Goal: Task Accomplishment & Management: Complete application form

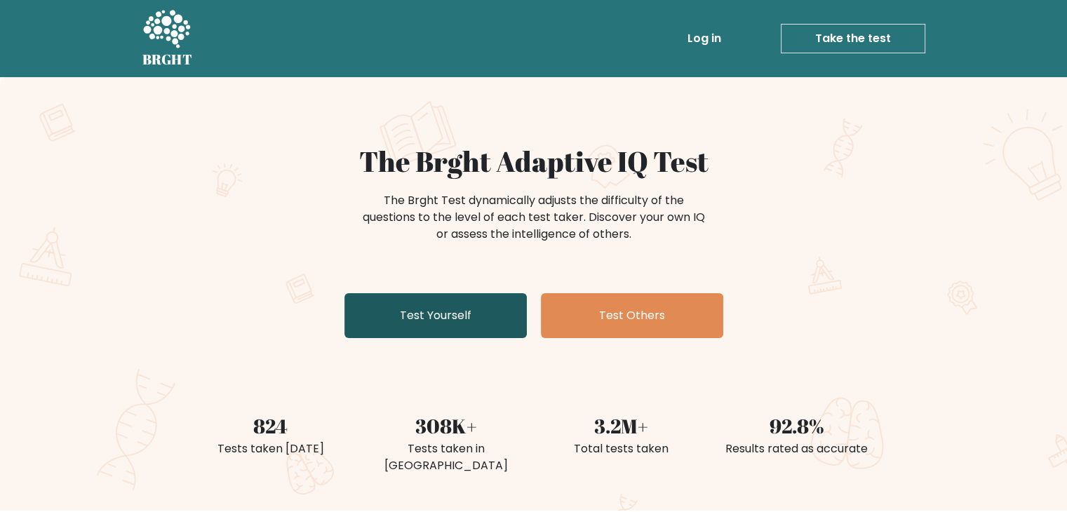
click at [421, 312] on link "Test Yourself" at bounding box center [436, 315] width 182 height 45
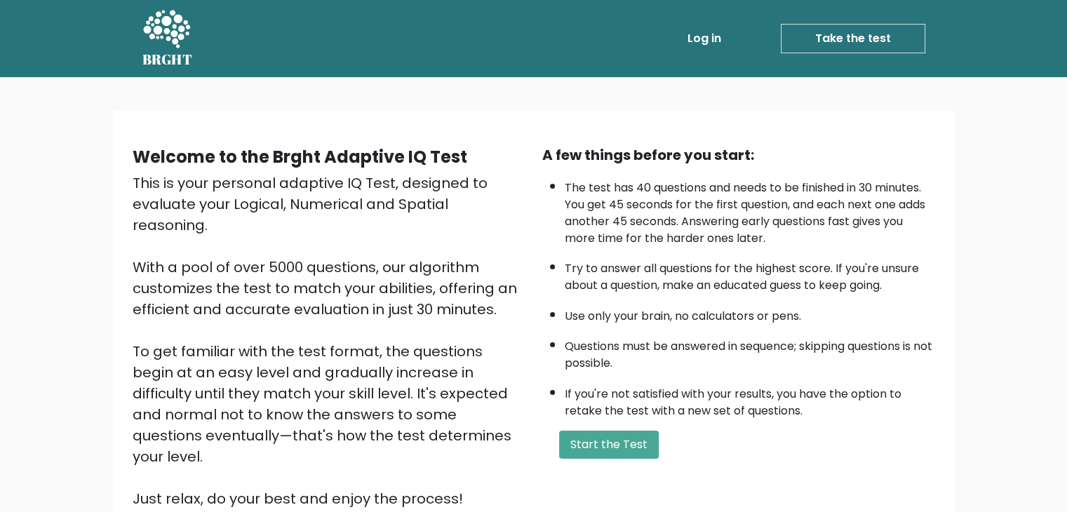
click at [682, 220] on li "The test has 40 questions and needs to be finished in 30 minutes. You get 45 se…" at bounding box center [750, 210] width 371 height 74
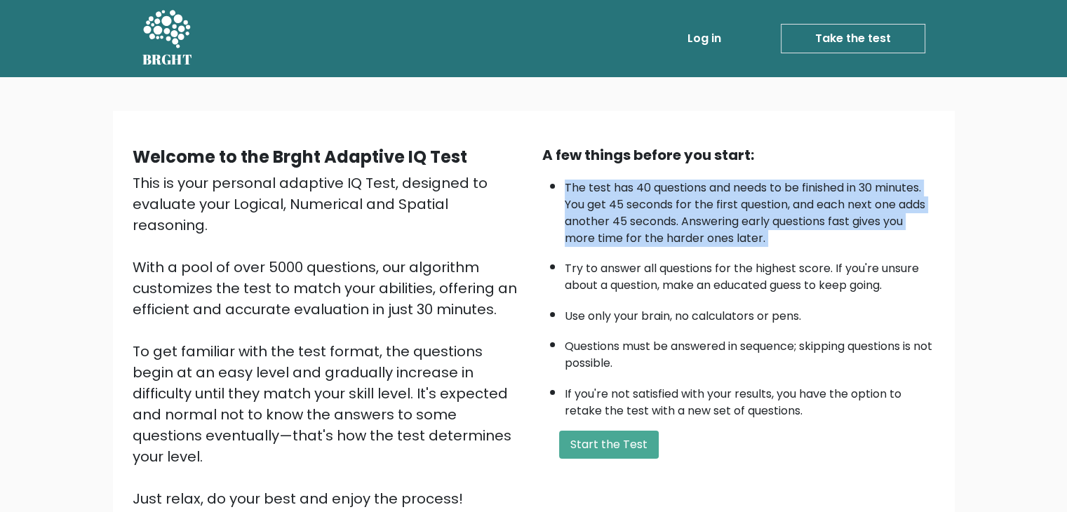
click at [682, 220] on li "The test has 40 questions and needs to be finished in 30 minutes. You get 45 se…" at bounding box center [750, 210] width 371 height 74
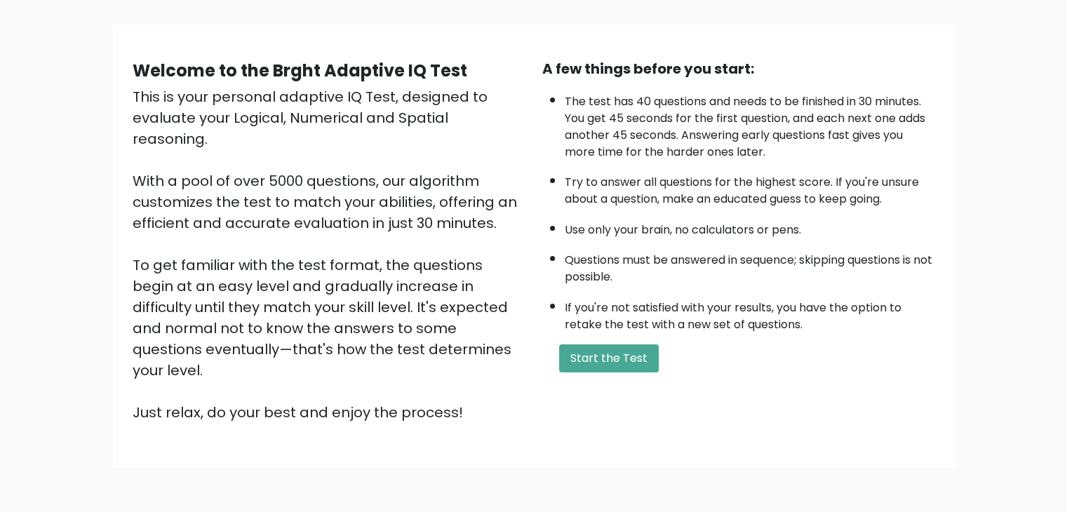
scroll to position [84, 0]
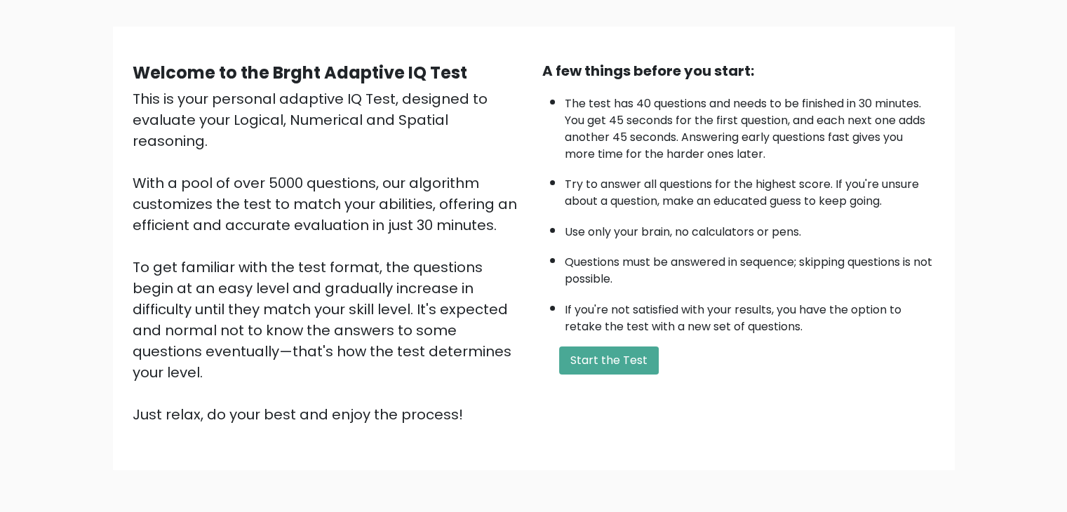
click at [658, 259] on li "Questions must be answered in sequence; skipping questions is not possible." at bounding box center [750, 267] width 371 height 41
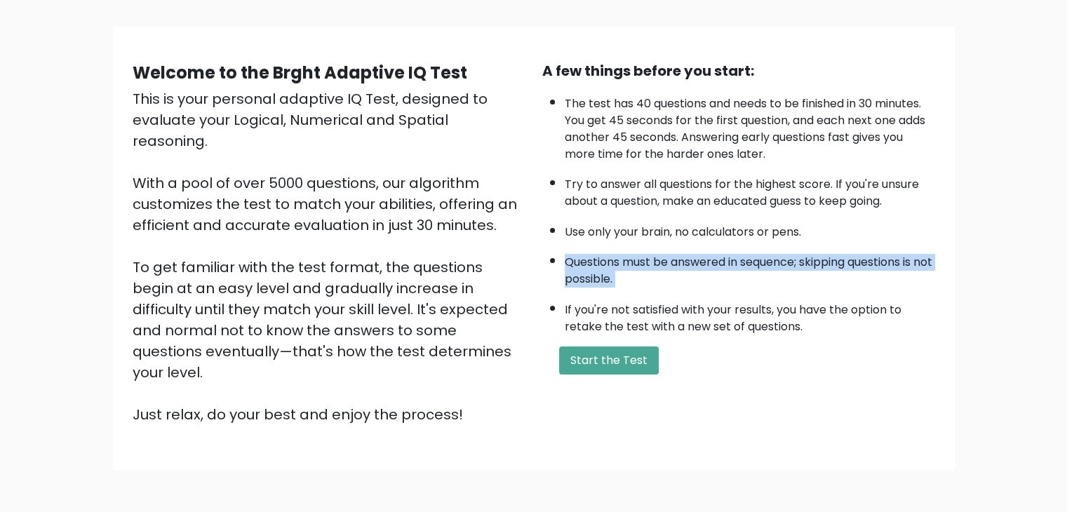
click at [658, 259] on li "Questions must be answered in sequence; skipping questions is not possible." at bounding box center [750, 267] width 371 height 41
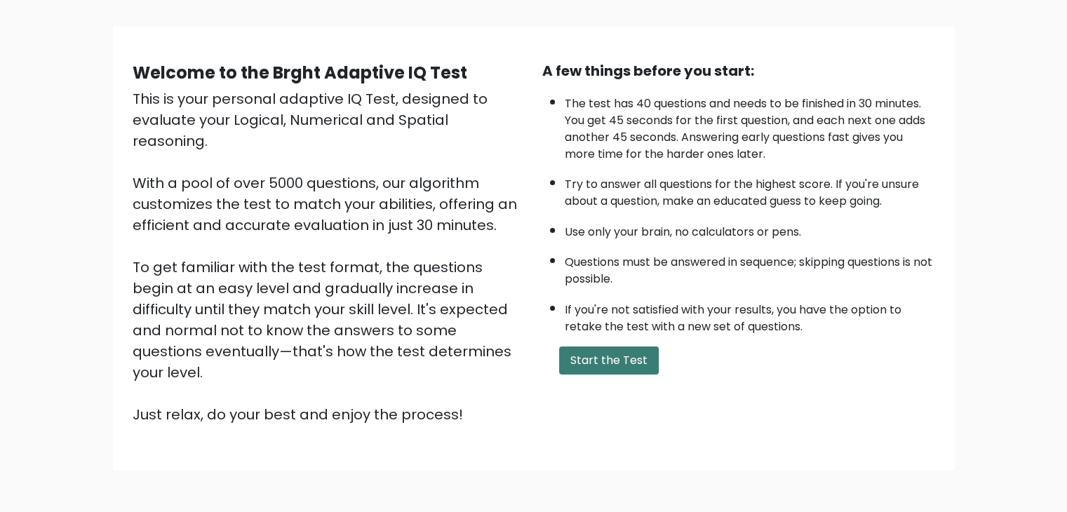
click at [618, 349] on button "Start the Test" at bounding box center [609, 361] width 100 height 28
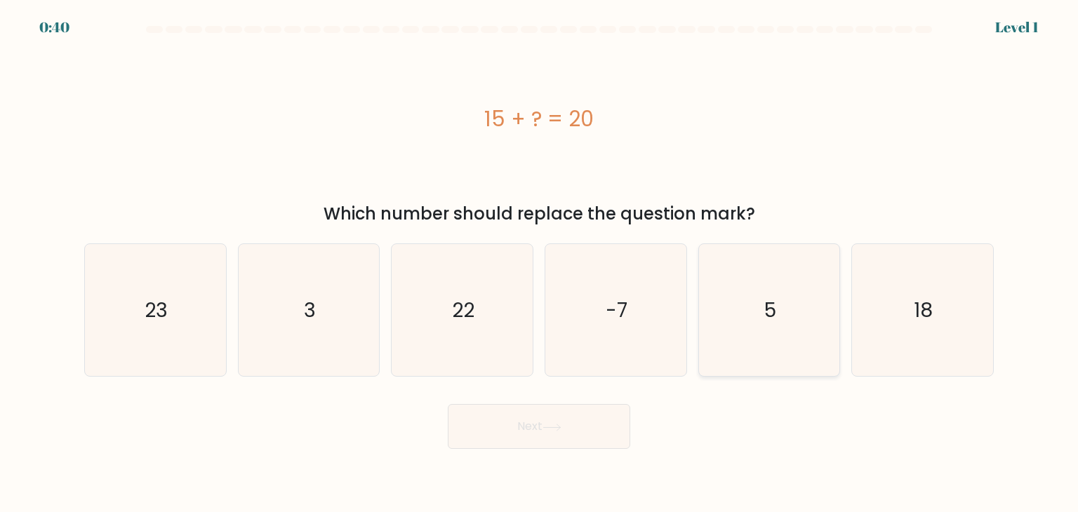
click at [787, 321] on icon "5" at bounding box center [769, 310] width 132 height 132
click at [540, 263] on input "e. 5" at bounding box center [539, 259] width 1 height 7
radio input "true"
click at [592, 414] on button "Next" at bounding box center [539, 426] width 182 height 45
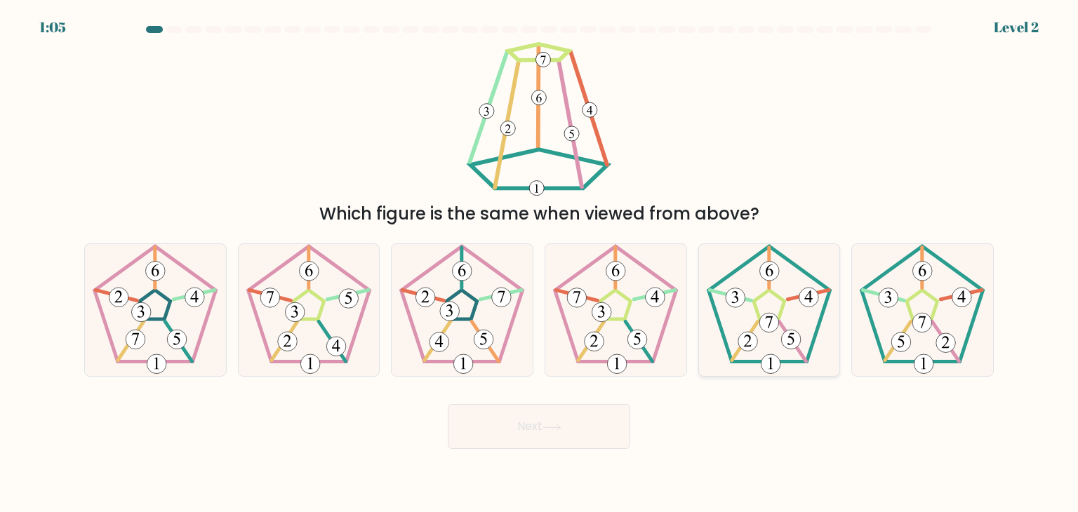
click at [792, 353] on icon at bounding box center [769, 310] width 132 height 132
click at [540, 263] on input "e." at bounding box center [539, 259] width 1 height 7
radio input "true"
click at [549, 417] on button "Next" at bounding box center [539, 426] width 182 height 45
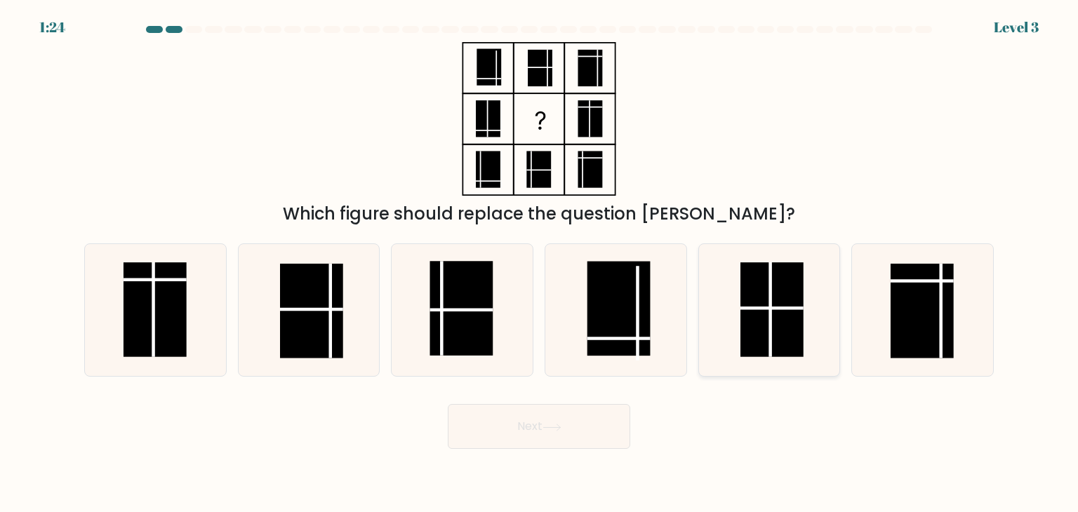
click at [745, 320] on rect at bounding box center [771, 309] width 63 height 95
click at [540, 263] on input "e." at bounding box center [539, 259] width 1 height 7
radio input "true"
click at [519, 441] on button "Next" at bounding box center [539, 426] width 182 height 45
click at [544, 414] on button "Next" at bounding box center [539, 426] width 182 height 45
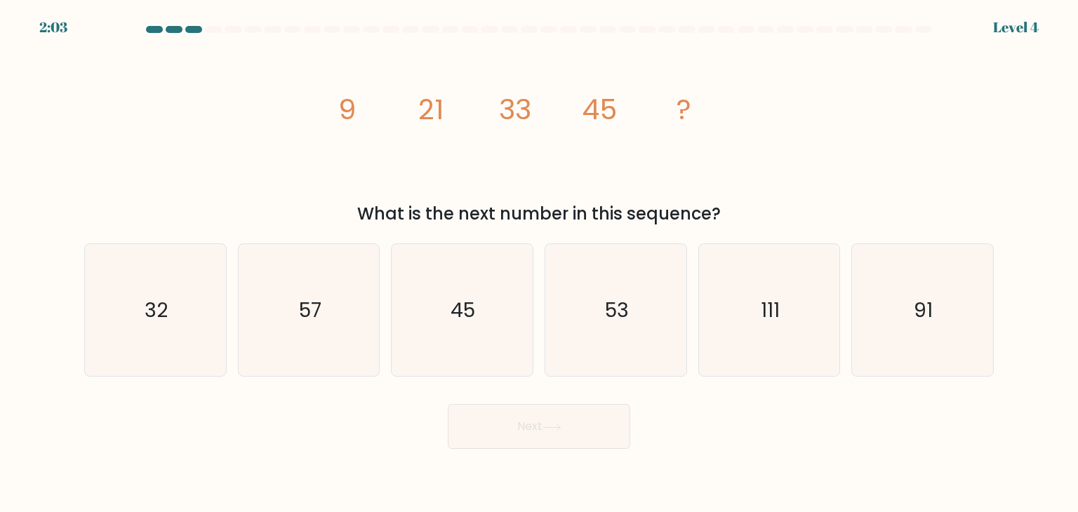
click at [544, 414] on button "Next" at bounding box center [539, 426] width 182 height 45
click at [366, 429] on div "Next" at bounding box center [539, 421] width 926 height 55
click at [312, 341] on icon "57" at bounding box center [309, 310] width 132 height 132
click at [539, 263] on input "b. 57" at bounding box center [539, 259] width 1 height 7
radio input "true"
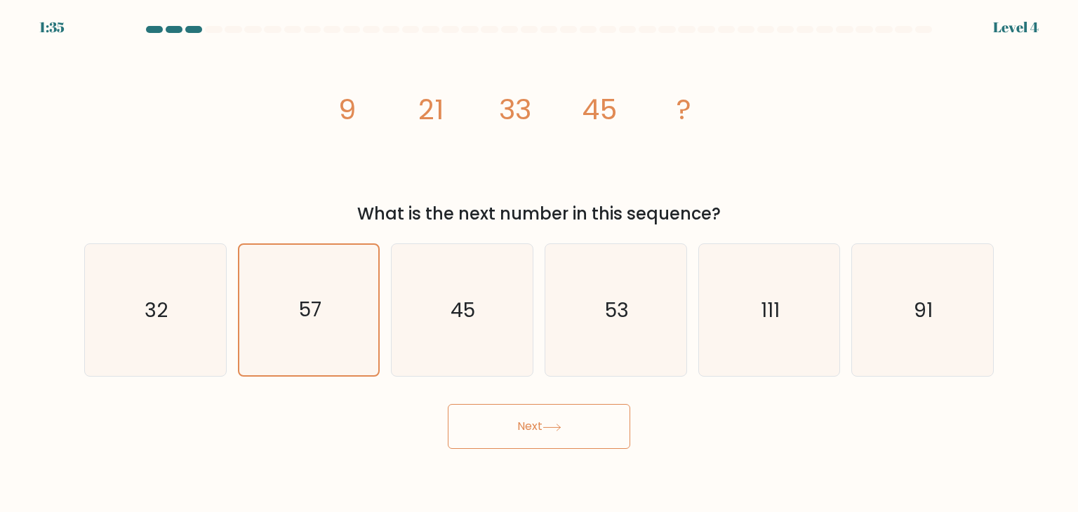
click at [505, 416] on button "Next" at bounding box center [539, 426] width 182 height 45
click at [573, 433] on button "Next" at bounding box center [539, 426] width 182 height 45
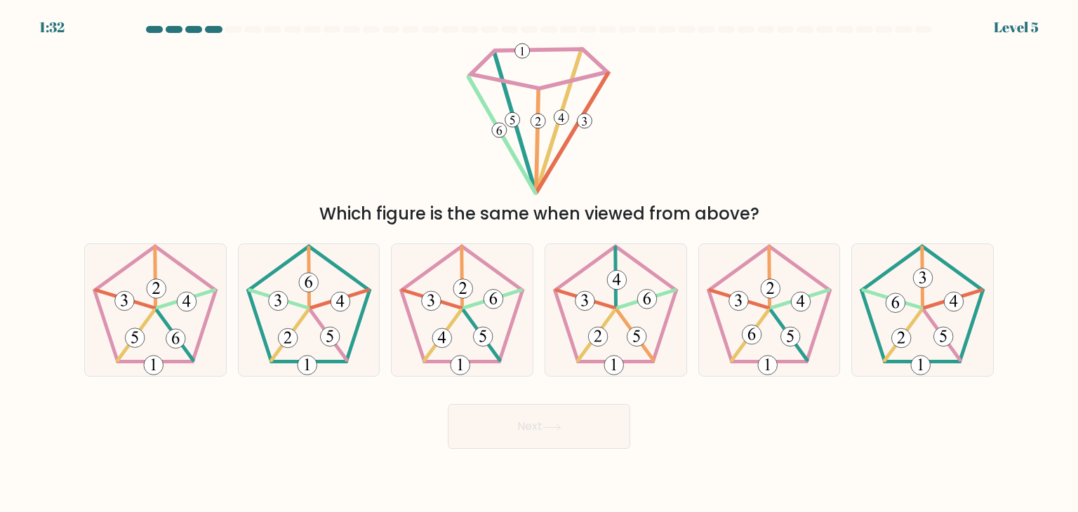
click at [536, 420] on button "Next" at bounding box center [539, 426] width 182 height 45
click at [722, 162] on div "Which figure is the same when viewed from above?" at bounding box center [539, 134] width 926 height 185
click at [460, 302] on icon at bounding box center [462, 310] width 132 height 132
click at [539, 263] on input "c." at bounding box center [539, 259] width 1 height 7
radio input "true"
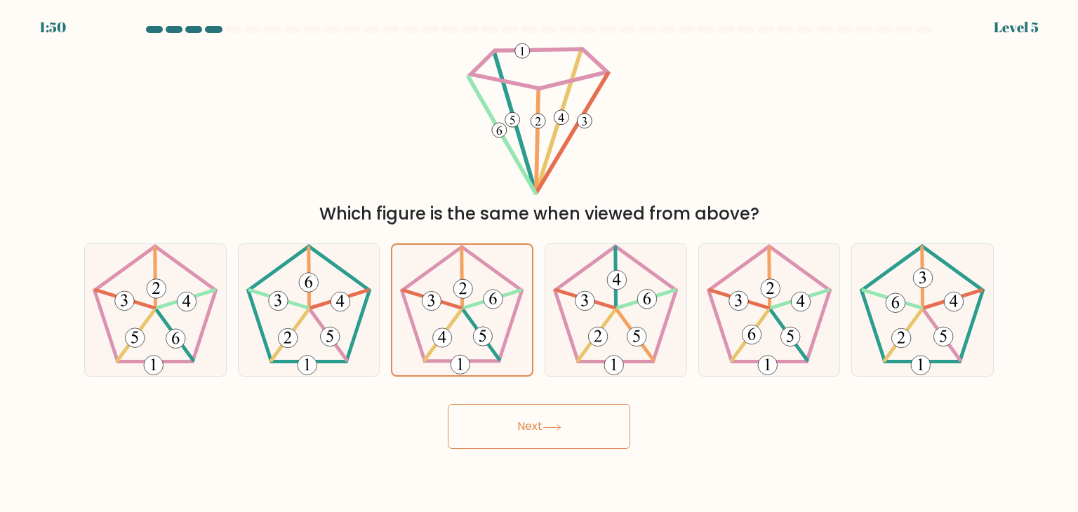
click at [530, 426] on button "Next" at bounding box center [539, 426] width 182 height 45
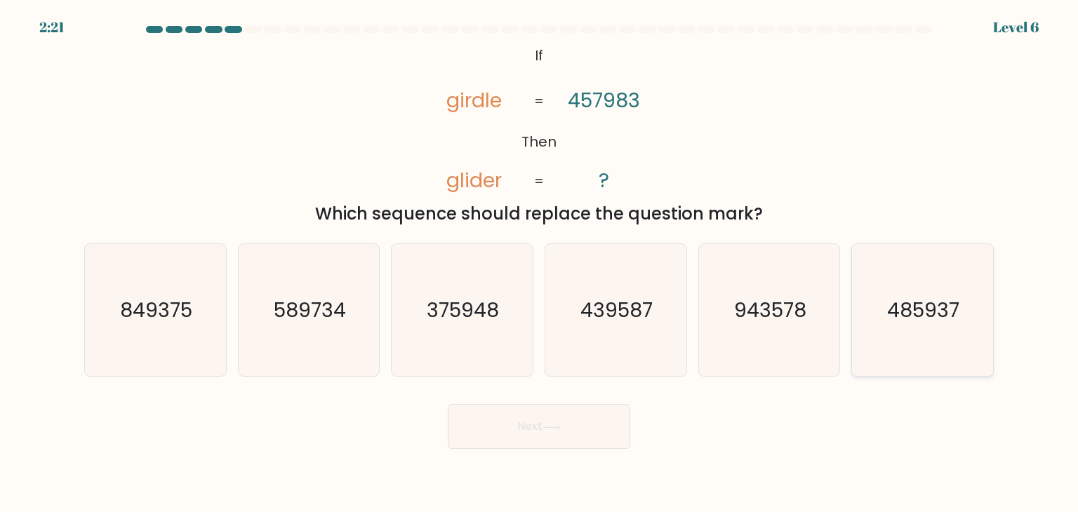
click at [956, 320] on text "485937" at bounding box center [924, 310] width 72 height 28
click at [540, 263] on input "f. 485937" at bounding box center [539, 259] width 1 height 7
radio input "true"
click at [540, 425] on button "Next" at bounding box center [539, 426] width 182 height 45
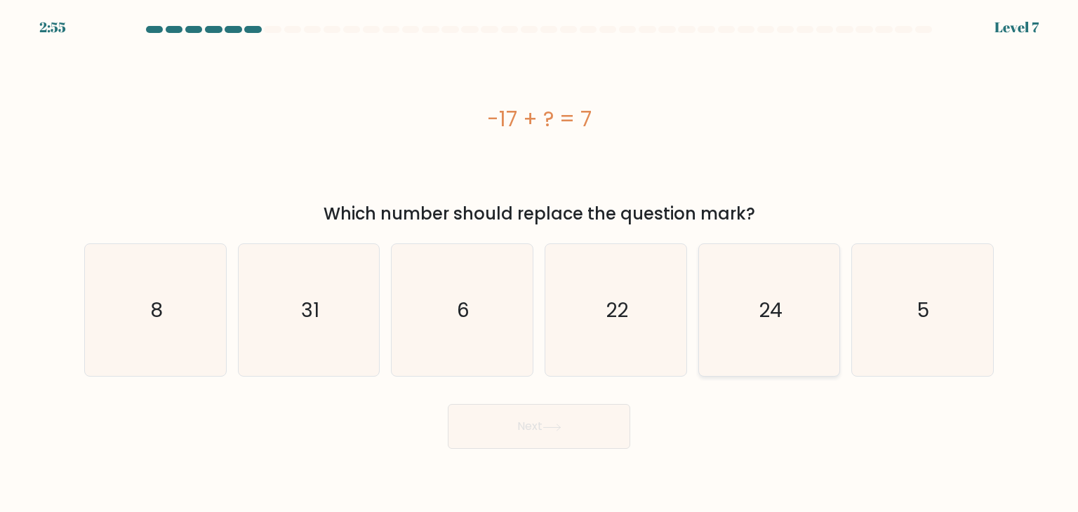
click at [766, 319] on text "24" at bounding box center [771, 310] width 24 height 28
click at [540, 263] on input "e. 24" at bounding box center [539, 259] width 1 height 7
radio input "true"
click at [535, 425] on button "Next" at bounding box center [539, 426] width 182 height 45
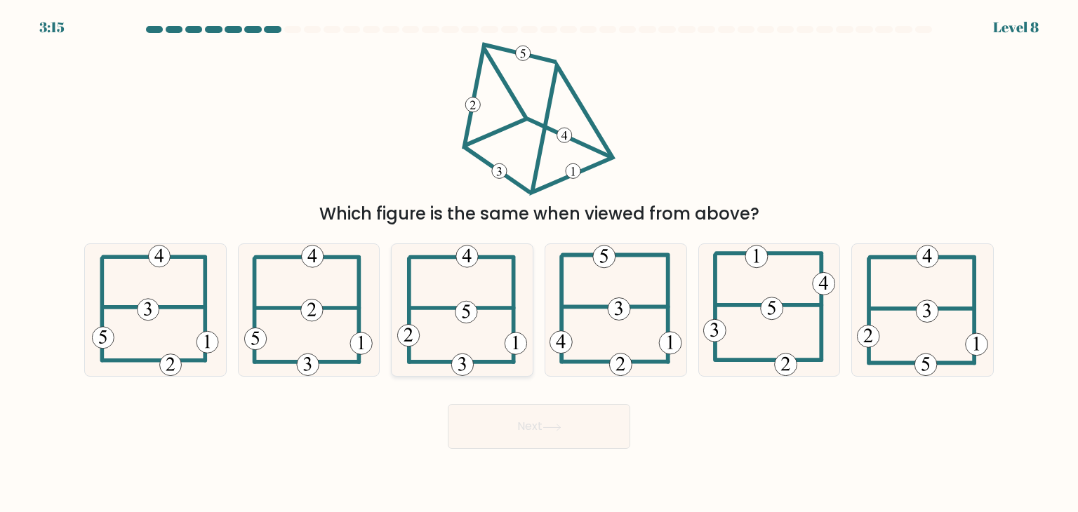
click at [479, 306] on icon at bounding box center [462, 310] width 131 height 132
click at [539, 263] on input "c." at bounding box center [539, 259] width 1 height 7
radio input "true"
click at [514, 420] on button "Next" at bounding box center [539, 426] width 182 height 45
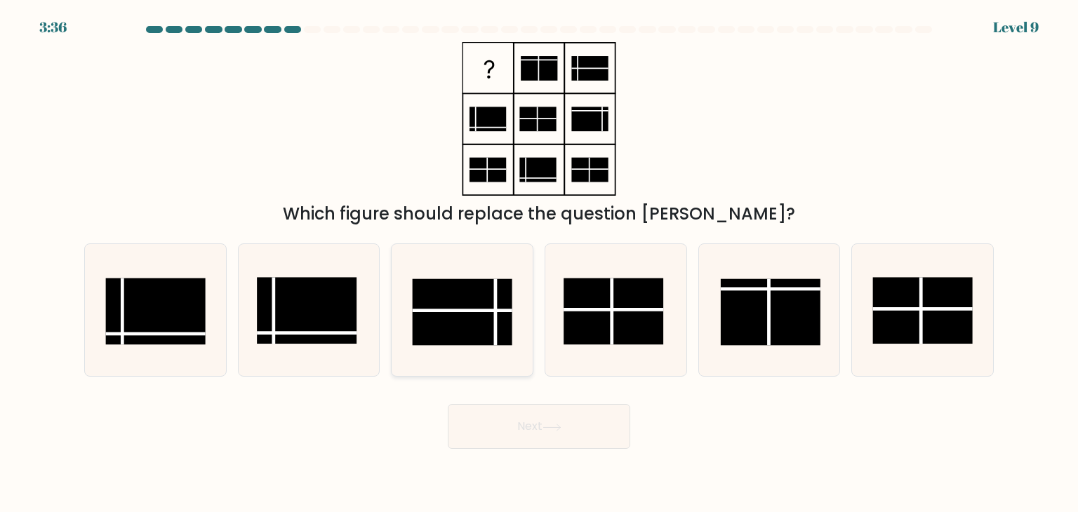
click at [492, 321] on rect at bounding box center [463, 312] width 100 height 67
click at [539, 263] on input "c." at bounding box center [539, 259] width 1 height 7
radio input "true"
click at [561, 433] on button "Next" at bounding box center [539, 426] width 182 height 45
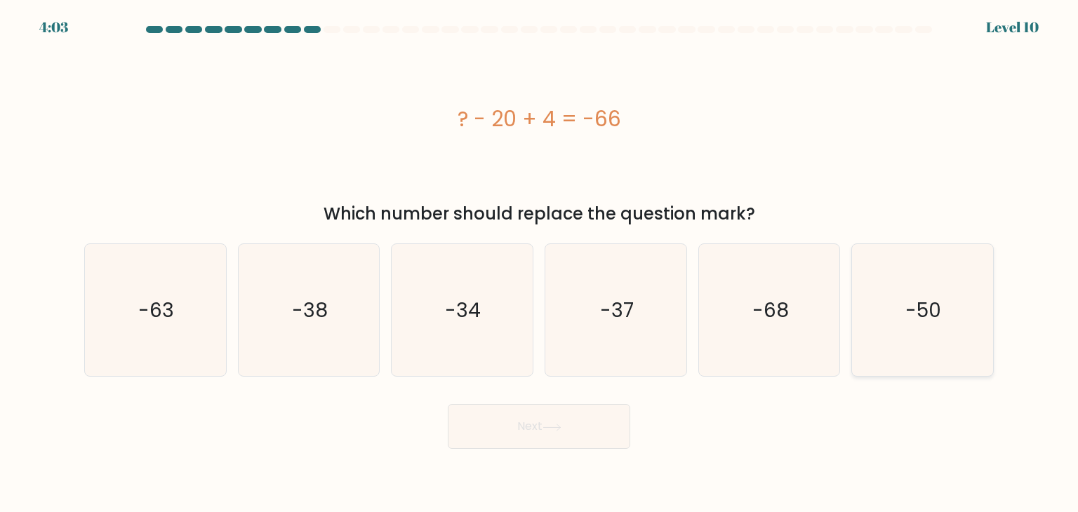
click at [891, 306] on icon "-50" at bounding box center [922, 310] width 132 height 132
click at [540, 263] on input "f. -50" at bounding box center [539, 259] width 1 height 7
radio input "true"
click at [545, 427] on icon at bounding box center [551, 428] width 19 height 8
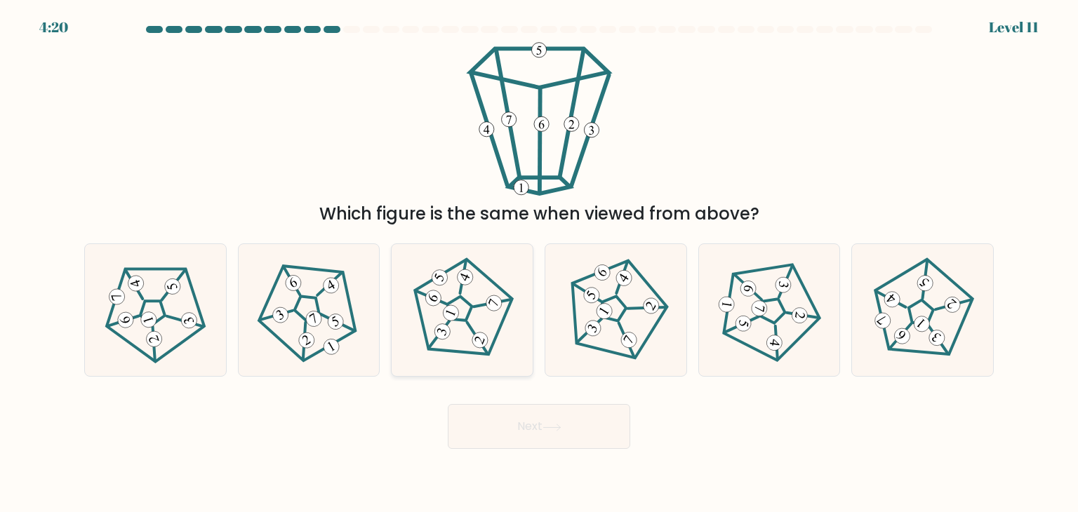
click at [497, 310] on icon at bounding box center [462, 311] width 106 height 106
click at [539, 263] on input "c." at bounding box center [539, 259] width 1 height 7
radio input "true"
click at [540, 427] on button "Next" at bounding box center [539, 426] width 182 height 45
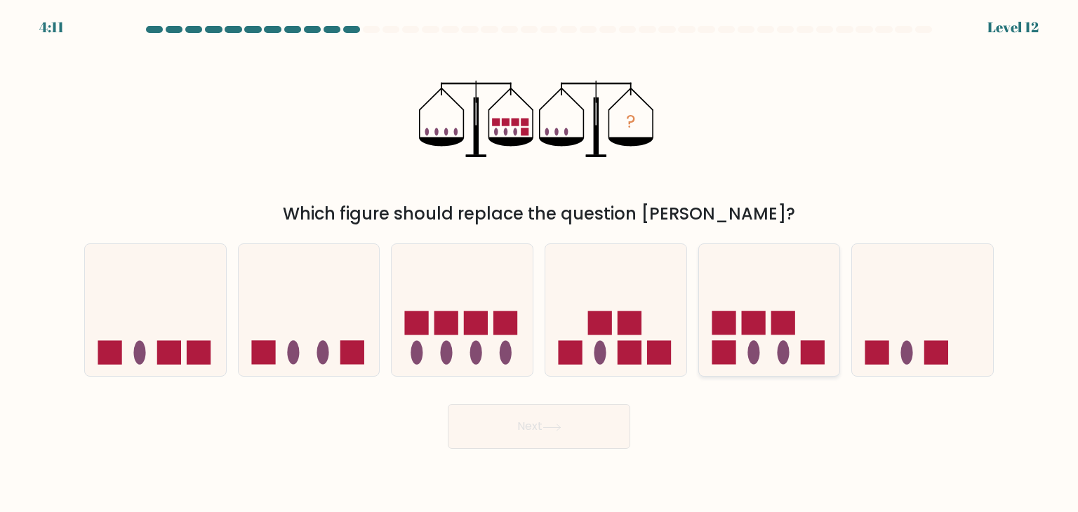
click at [766, 338] on icon at bounding box center [769, 310] width 141 height 116
click at [540, 263] on input "e." at bounding box center [539, 259] width 1 height 7
radio input "true"
click at [539, 426] on button "Next" at bounding box center [539, 426] width 182 height 45
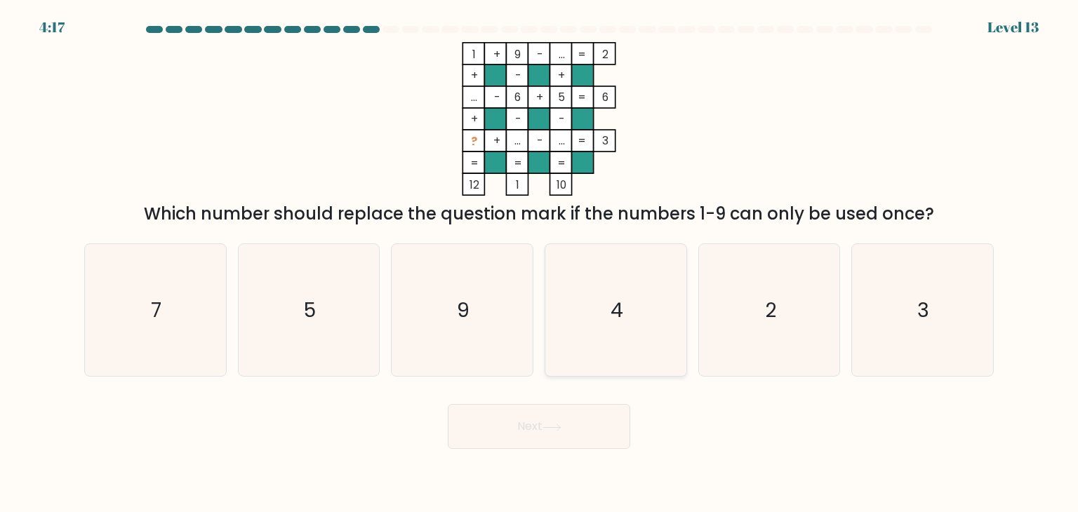
click at [584, 284] on icon "4" at bounding box center [615, 310] width 132 height 132
click at [540, 263] on input "d. 4" at bounding box center [539, 259] width 1 height 7
radio input "true"
click at [559, 419] on button "Next" at bounding box center [539, 426] width 182 height 45
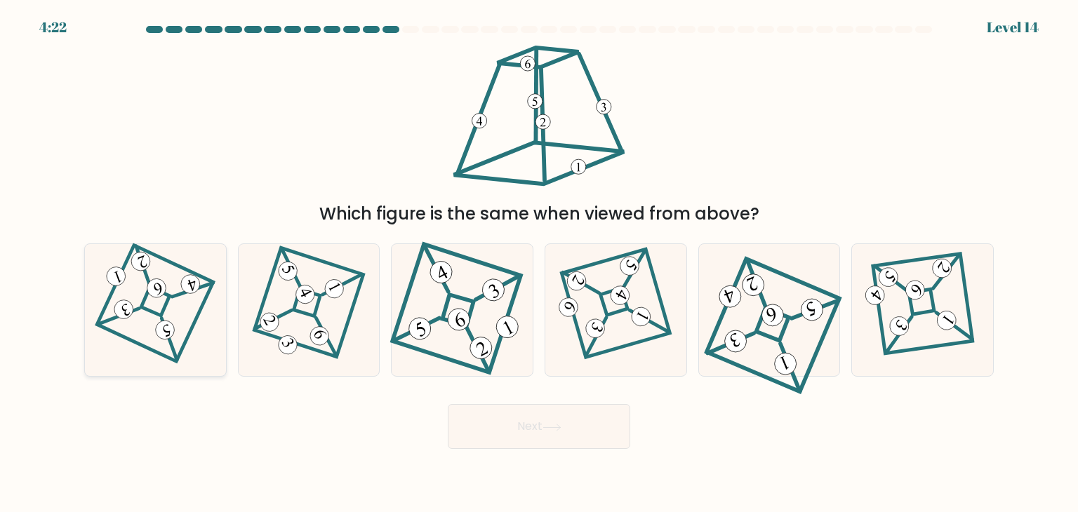
click at [160, 320] on icon at bounding box center [154, 311] width 91 height 106
click at [539, 263] on input "a." at bounding box center [539, 259] width 1 height 7
radio input "true"
click at [501, 425] on button "Next" at bounding box center [539, 426] width 182 height 45
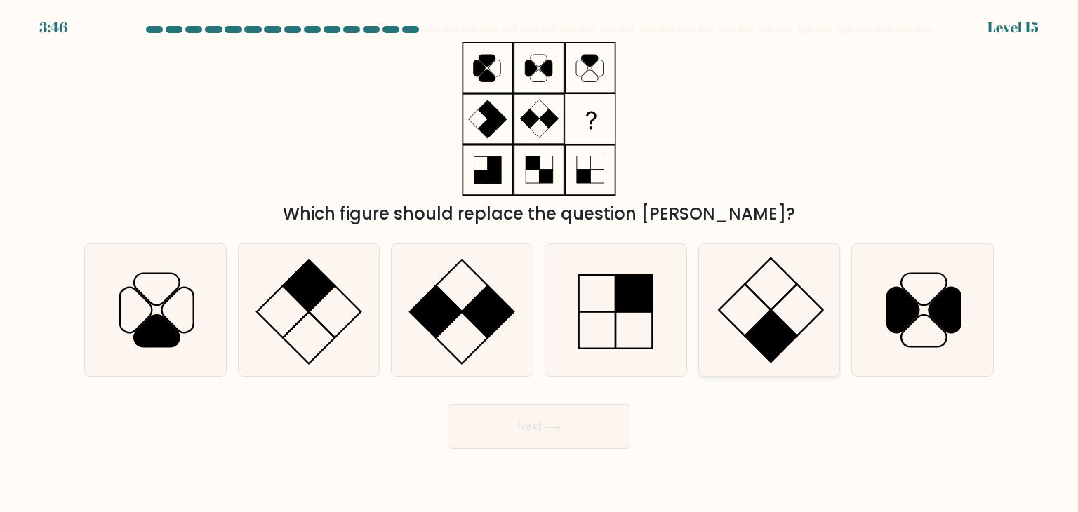
click at [769, 315] on rect at bounding box center [771, 336] width 52 height 52
click at [540, 263] on input "e." at bounding box center [539, 259] width 1 height 7
radio input "true"
click at [576, 427] on button "Next" at bounding box center [539, 426] width 182 height 45
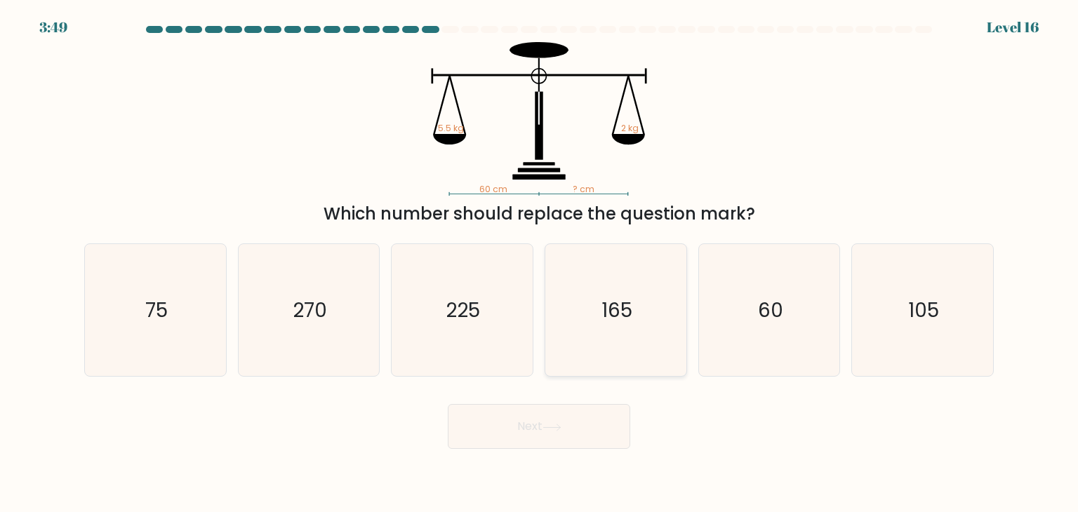
click at [636, 284] on icon "165" at bounding box center [615, 310] width 132 height 132
click at [540, 263] on input "d. 165" at bounding box center [539, 259] width 1 height 7
radio input "true"
click at [543, 420] on button "Next" at bounding box center [539, 426] width 182 height 45
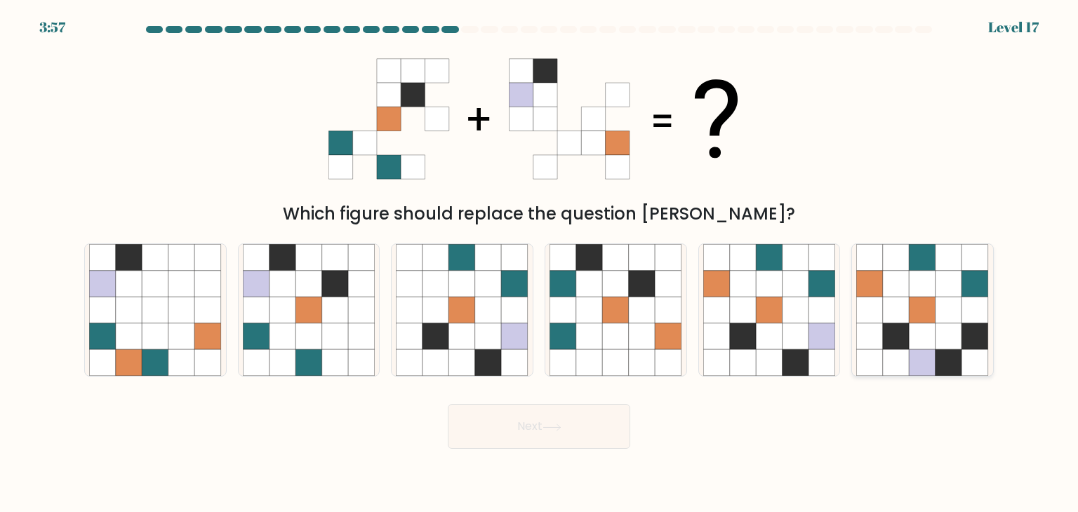
click at [947, 321] on icon at bounding box center [948, 310] width 27 height 27
click at [540, 263] on input "f." at bounding box center [539, 259] width 1 height 7
radio input "true"
click at [766, 355] on icon at bounding box center [769, 363] width 27 height 27
click at [540, 263] on input "e." at bounding box center [539, 259] width 1 height 7
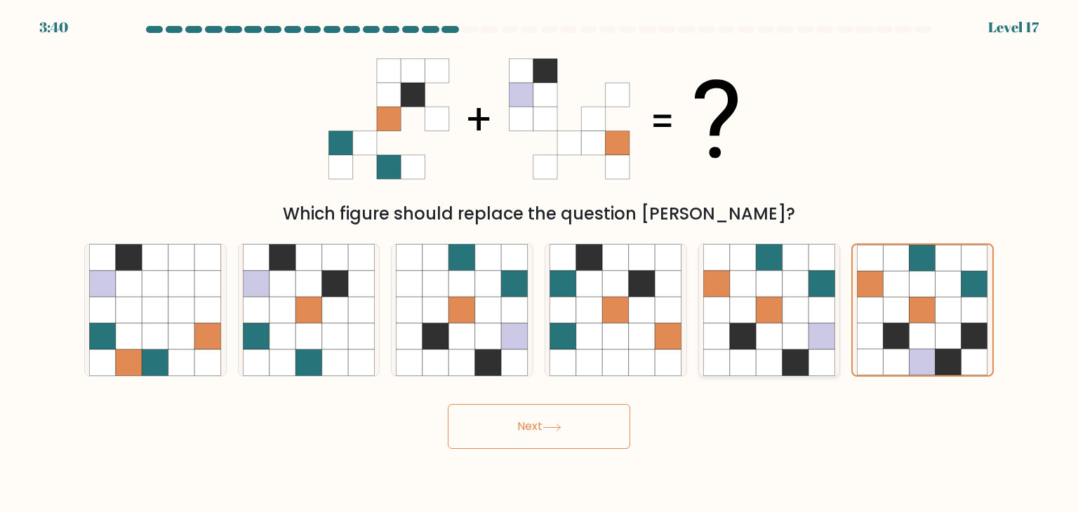
radio input "true"
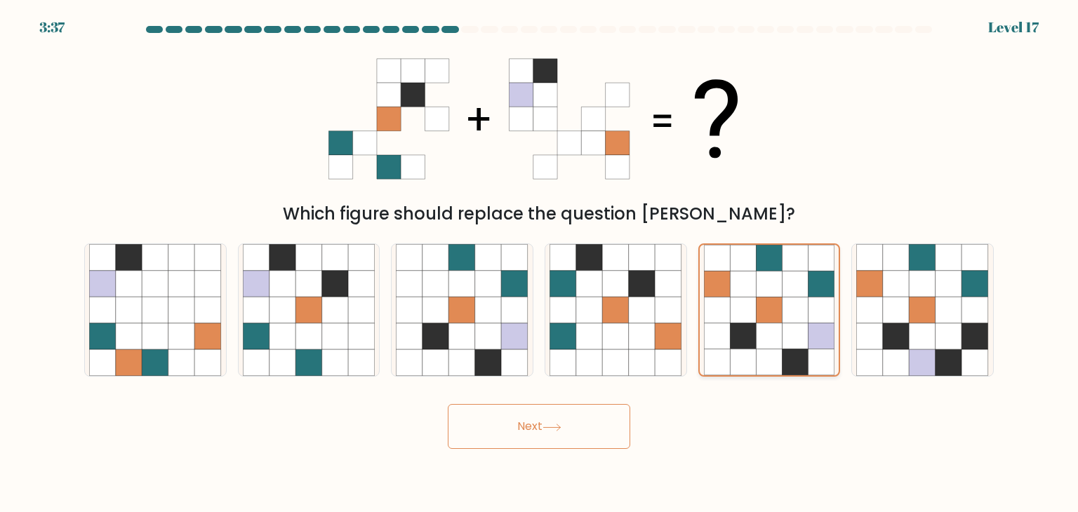
drag, startPoint x: 766, startPoint y: 355, endPoint x: 766, endPoint y: 338, distance: 17.6
click at [766, 338] on icon at bounding box center [769, 310] width 131 height 131
click at [540, 263] on input "e." at bounding box center [539, 259] width 1 height 7
click at [533, 436] on button "Next" at bounding box center [539, 426] width 182 height 45
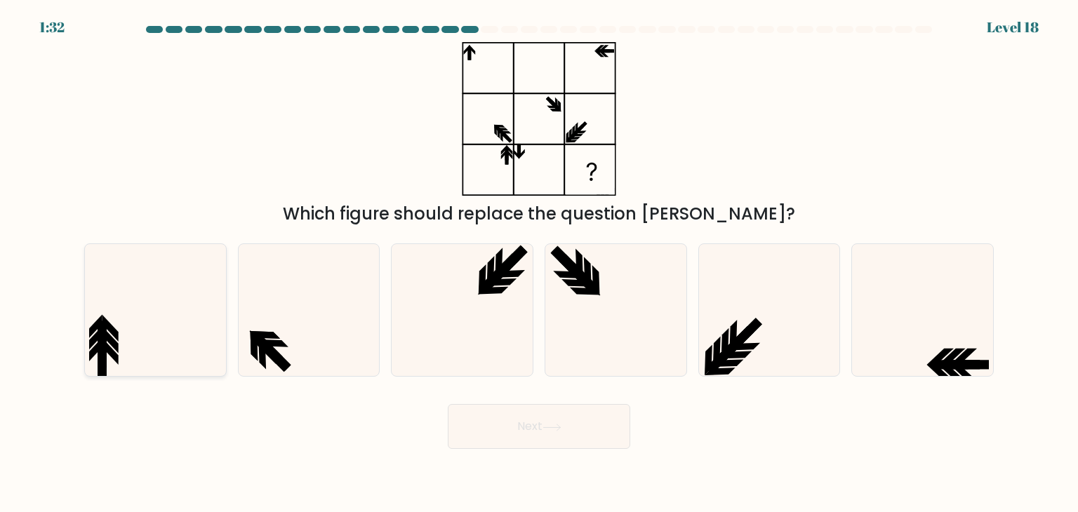
click at [196, 326] on icon at bounding box center [155, 310] width 132 height 132
click at [539, 263] on input "a." at bounding box center [539, 259] width 1 height 7
radio input "true"
click at [573, 277] on icon at bounding box center [568, 275] width 31 height 8
click at [540, 263] on input "d." at bounding box center [539, 259] width 1 height 7
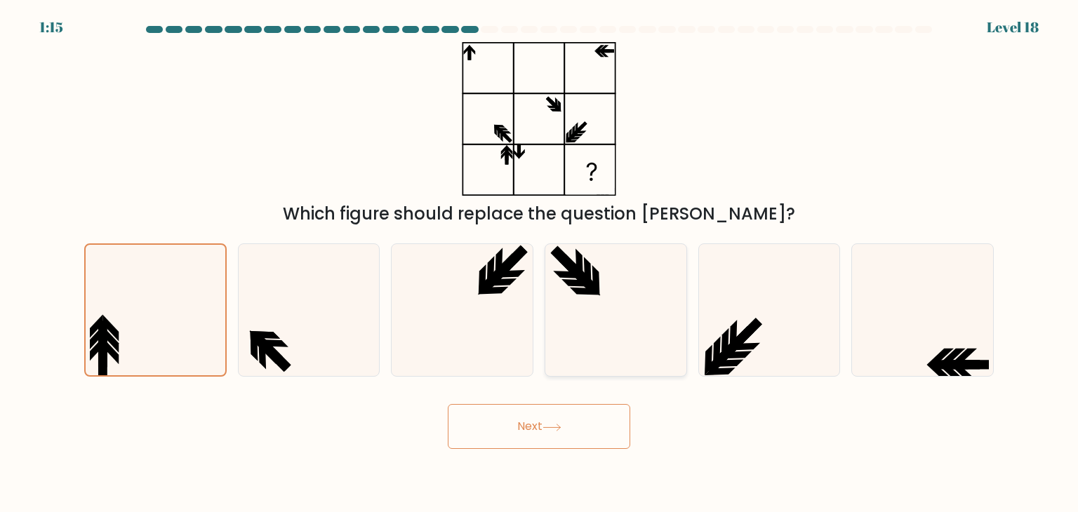
radio input "true"
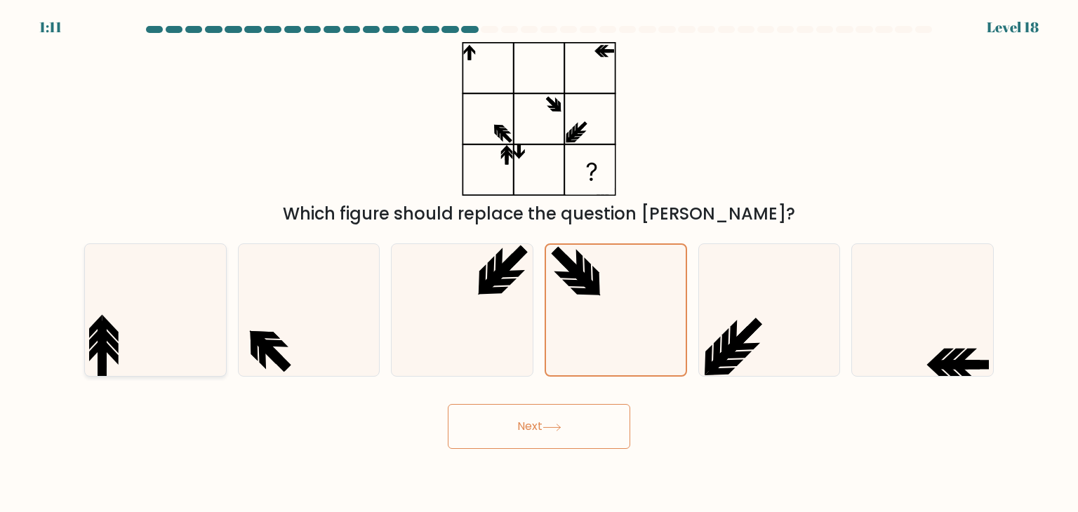
click at [195, 326] on icon at bounding box center [155, 310] width 132 height 132
click at [539, 263] on input "a." at bounding box center [539, 259] width 1 height 7
radio input "true"
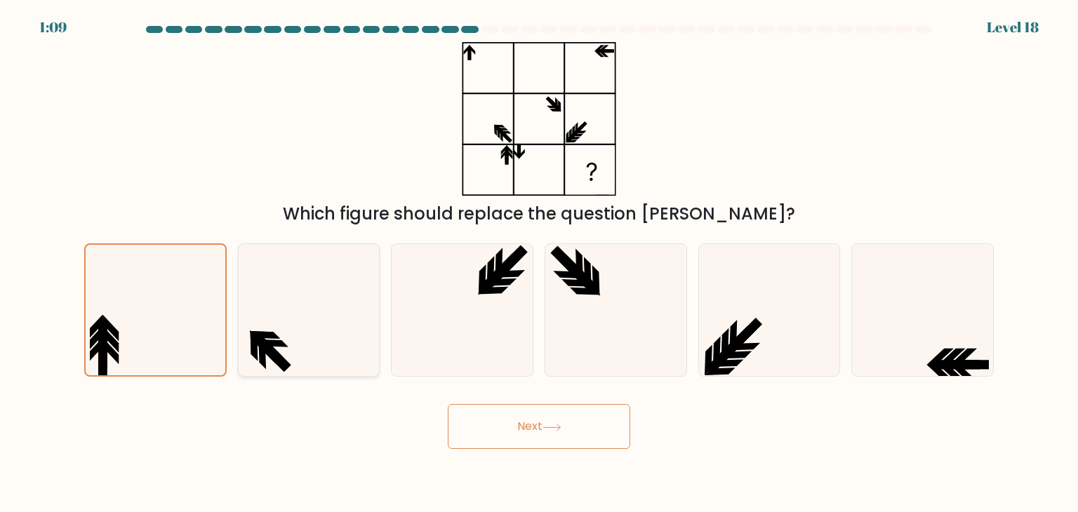
click at [349, 352] on icon at bounding box center [309, 310] width 132 height 132
click at [539, 263] on input "b." at bounding box center [539, 259] width 1 height 7
radio input "true"
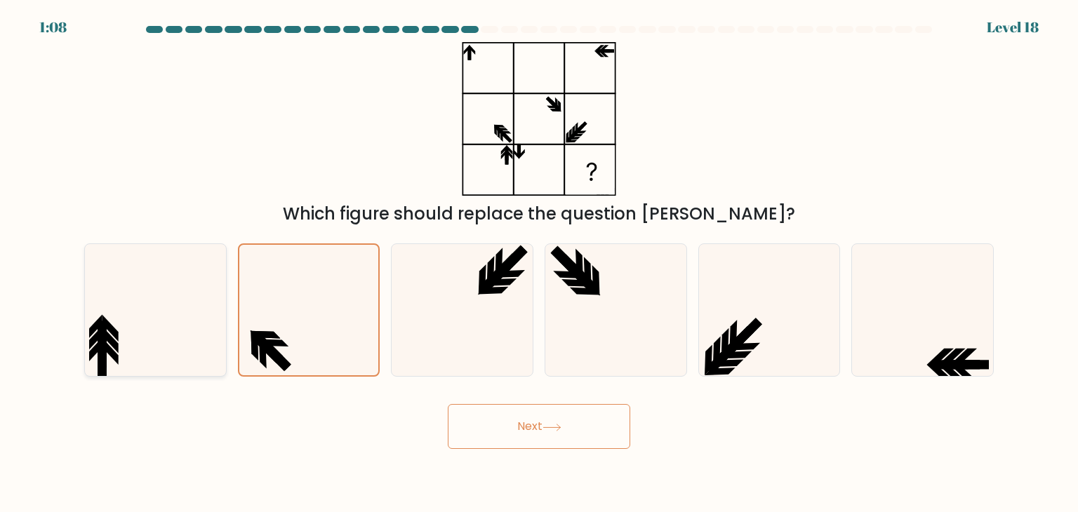
click at [219, 329] on icon at bounding box center [155, 310] width 132 height 132
click at [539, 263] on input "a." at bounding box center [539, 259] width 1 height 7
radio input "true"
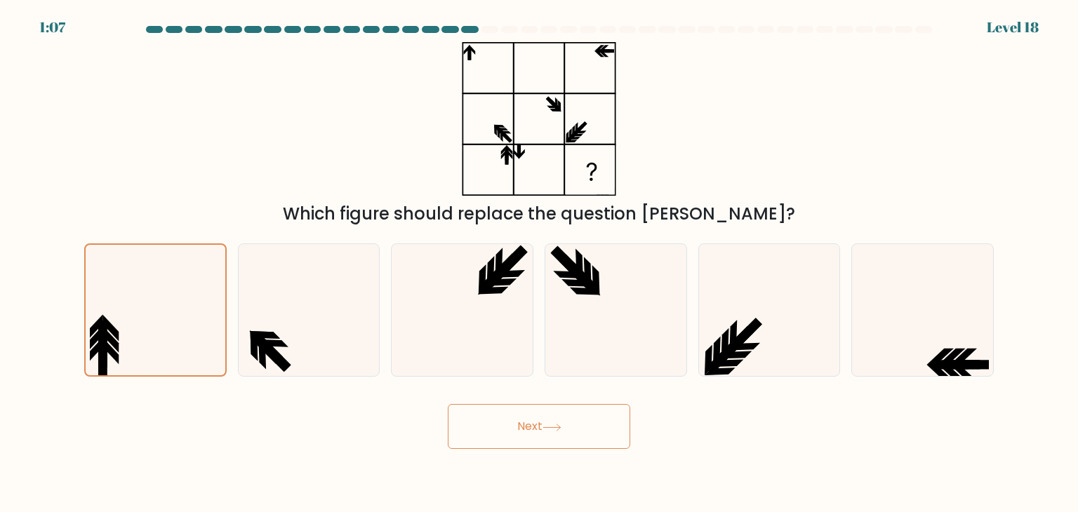
click at [558, 427] on icon at bounding box center [551, 428] width 19 height 8
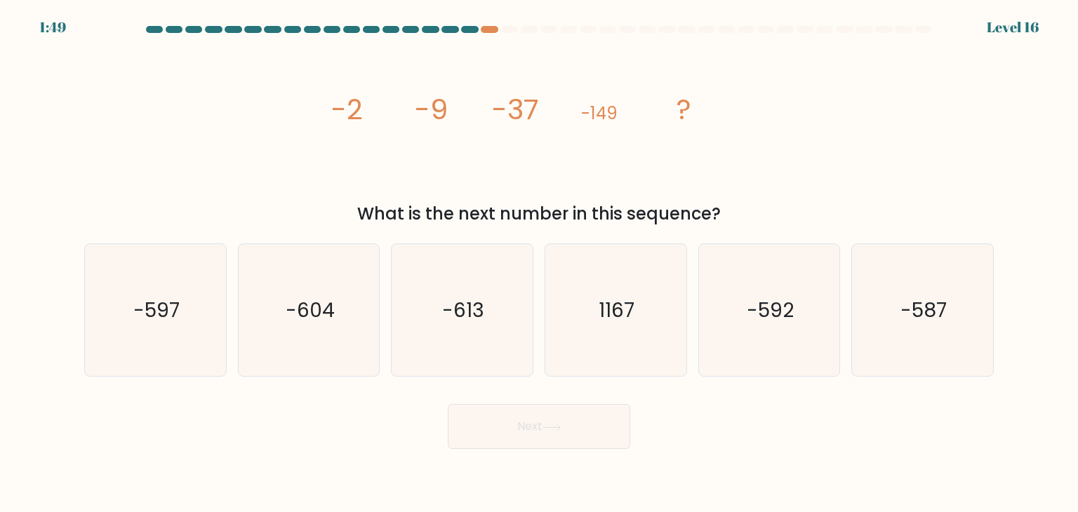
click at [351, 108] on tspan "-2" at bounding box center [347, 109] width 32 height 39
click at [339, 319] on icon "-604" at bounding box center [309, 310] width 132 height 132
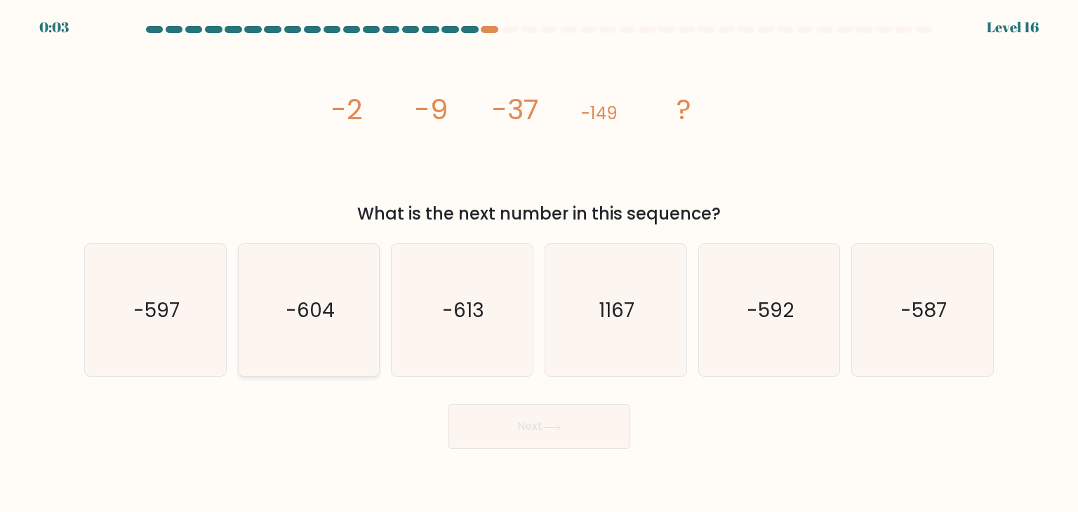
click at [539, 263] on input "b. -604" at bounding box center [539, 259] width 1 height 7
radio input "true"
click at [175, 332] on icon "-597" at bounding box center [155, 310] width 132 height 132
click at [539, 263] on input "a. -597" at bounding box center [539, 259] width 1 height 7
radio input "true"
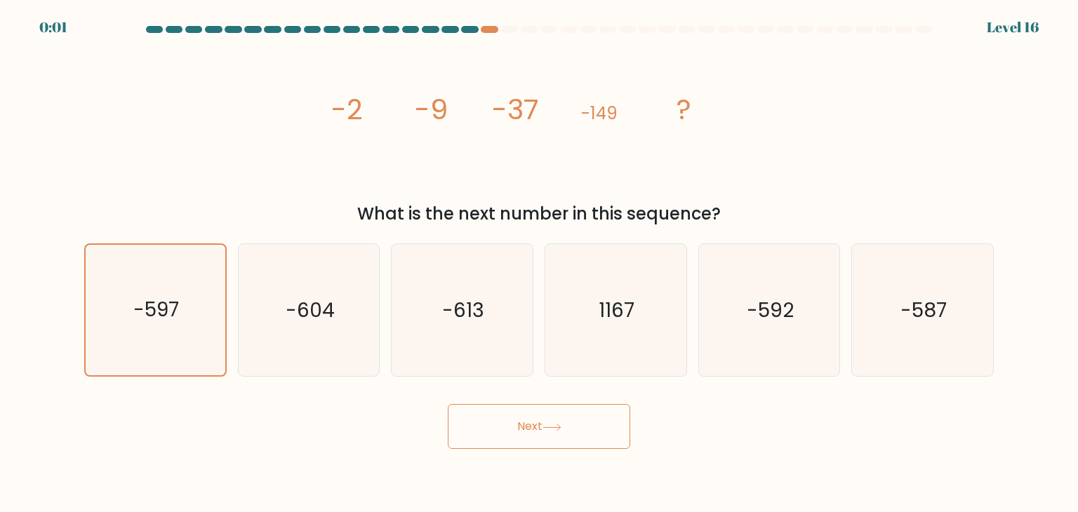
click at [508, 423] on button "Next" at bounding box center [539, 426] width 182 height 45
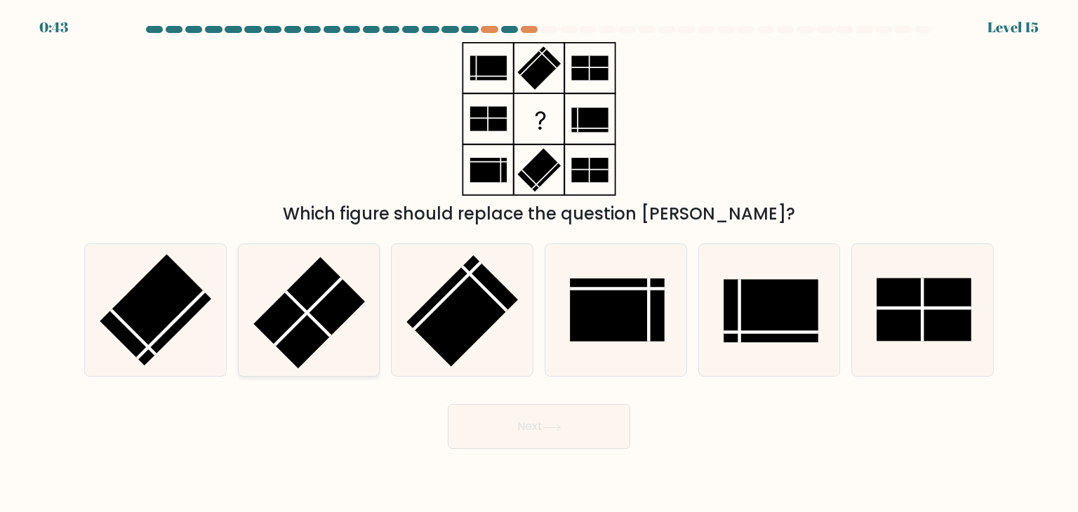
click at [323, 330] on line at bounding box center [308, 314] width 45 height 45
click at [539, 263] on input "b." at bounding box center [539, 259] width 1 height 7
radio input "true"
click at [521, 422] on button "Next" at bounding box center [539, 426] width 182 height 45
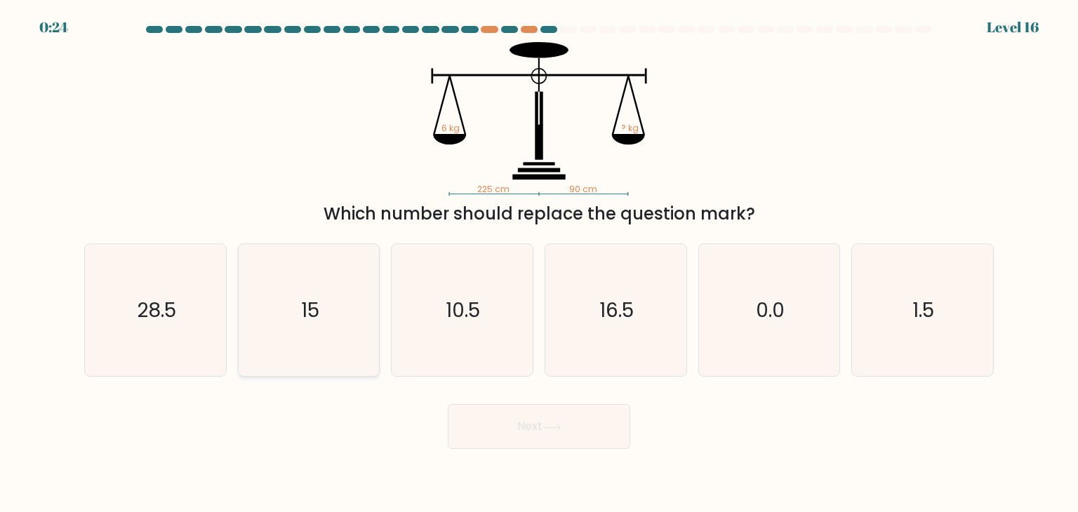
click at [316, 307] on text "15" at bounding box center [310, 310] width 18 height 28
click at [539, 263] on input "b. 15" at bounding box center [539, 259] width 1 height 7
radio input "true"
click at [561, 426] on icon at bounding box center [551, 428] width 19 height 8
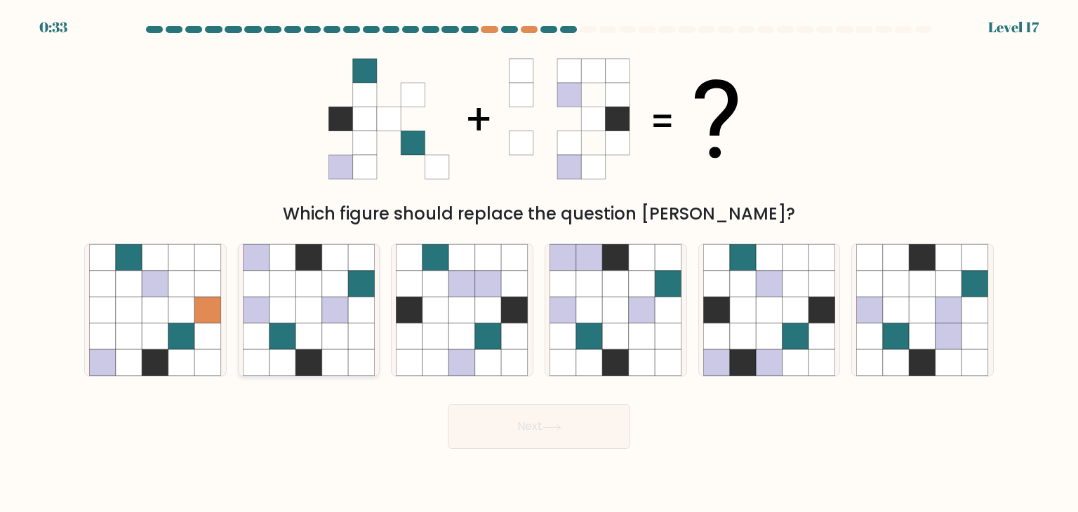
click at [308, 347] on icon at bounding box center [308, 336] width 27 height 27
click at [539, 263] on input "b." at bounding box center [539, 259] width 1 height 7
radio input "true"
click at [516, 425] on button "Next" at bounding box center [539, 426] width 182 height 45
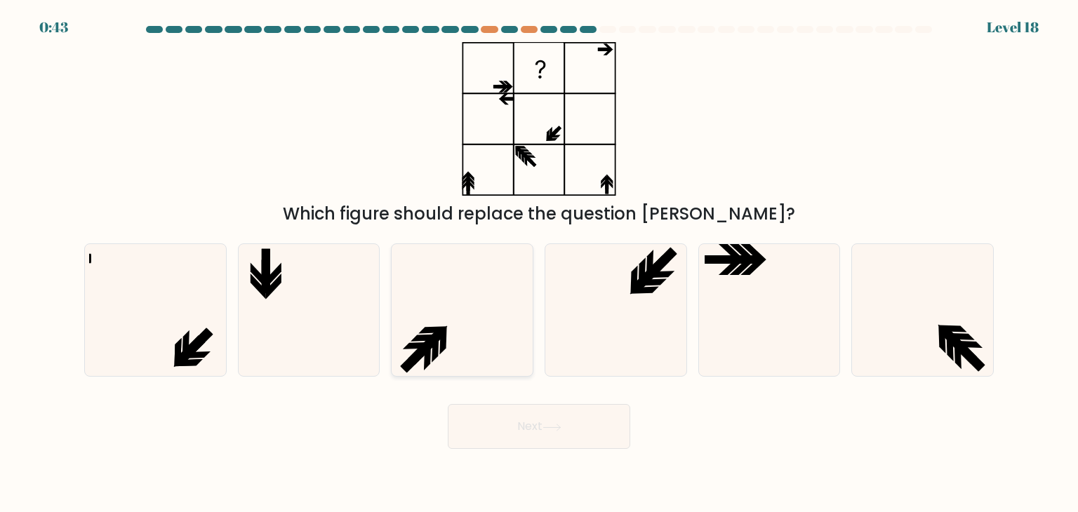
click at [504, 363] on icon at bounding box center [462, 310] width 132 height 132
click at [539, 263] on input "c." at bounding box center [539, 259] width 1 height 7
radio input "true"
click at [538, 407] on button "Next" at bounding box center [539, 426] width 182 height 45
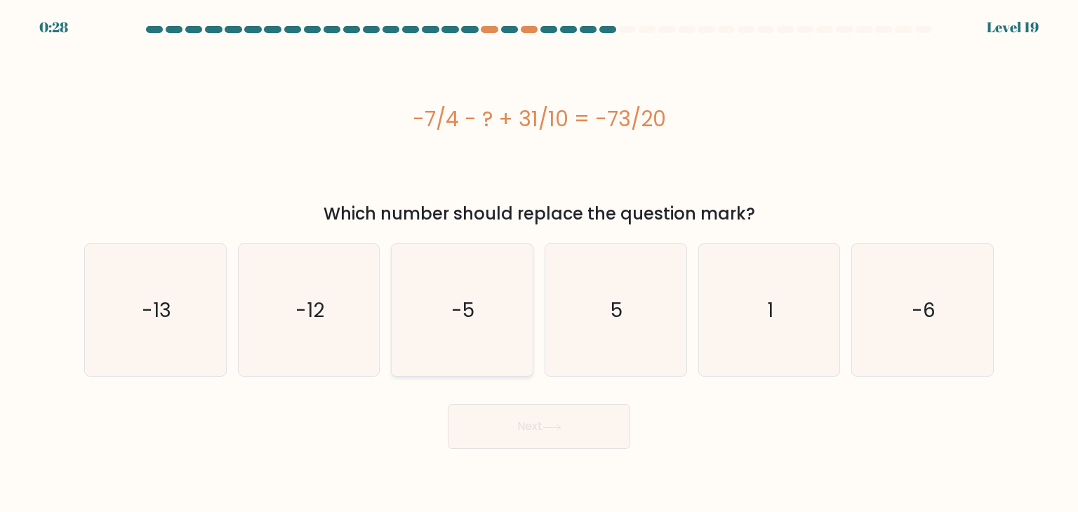
click at [500, 288] on icon "-5" at bounding box center [462, 310] width 132 height 132
click at [539, 263] on input "c. -5" at bounding box center [539, 259] width 1 height 7
radio input "true"
click at [530, 413] on button "Next" at bounding box center [539, 426] width 182 height 45
